Goal: Check status: Check status

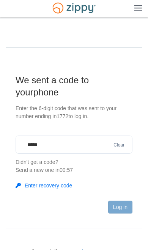
type input "******"
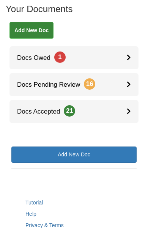
scroll to position [152, 0]
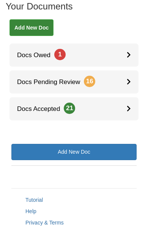
click at [125, 58] on link "Docs Owed 1" at bounding box center [73, 55] width 129 height 23
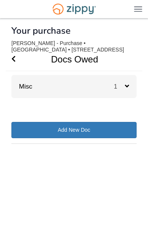
click at [119, 87] on span "1" at bounding box center [119, 86] width 11 height 6
